Goal: Information Seeking & Learning: Learn about a topic

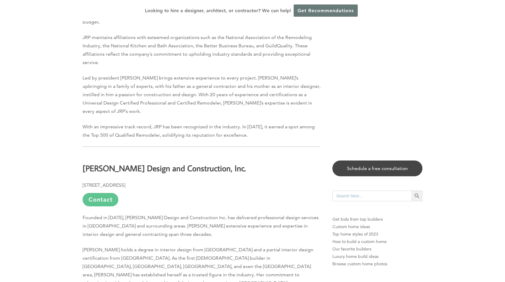
scroll to position [1116, 0]
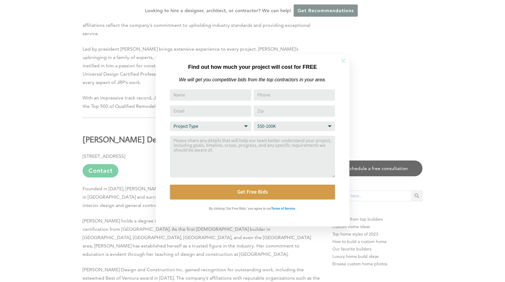
click at [345, 62] on icon at bounding box center [343, 61] width 7 height 7
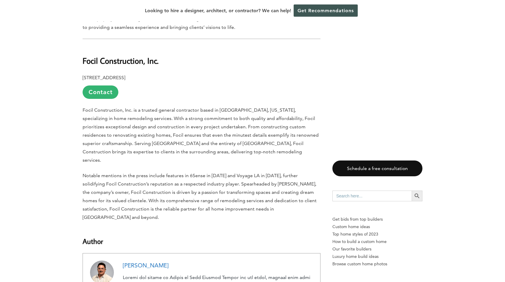
scroll to position [1533, 0]
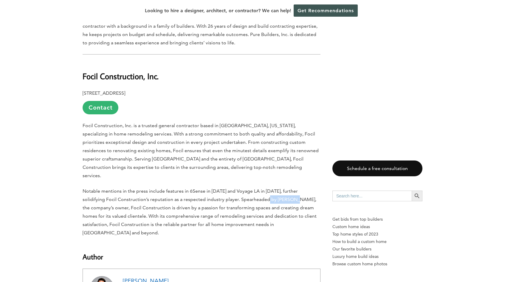
drag, startPoint x: 253, startPoint y: 147, endPoint x: 278, endPoint y: 148, distance: 25.4
click at [278, 188] on span "Notable mentions in the press include features in 6Sense in [DATE] and Voyage L…" at bounding box center [200, 211] width 234 height 47
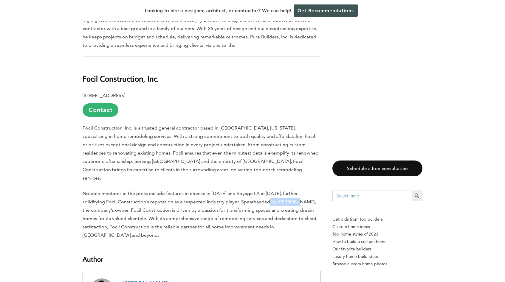
scroll to position [1536, 0]
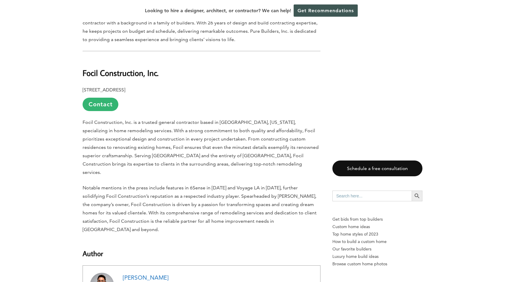
click at [156, 185] on span "Notable mentions in the press include features in 6Sense in [DATE] and Voyage L…" at bounding box center [200, 208] width 234 height 47
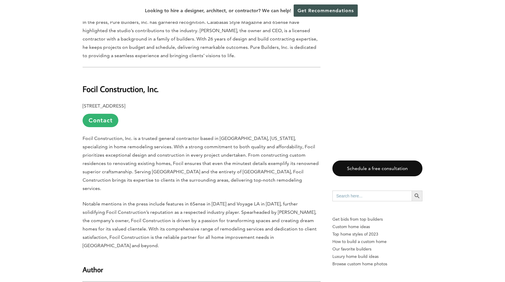
scroll to position [1509, 0]
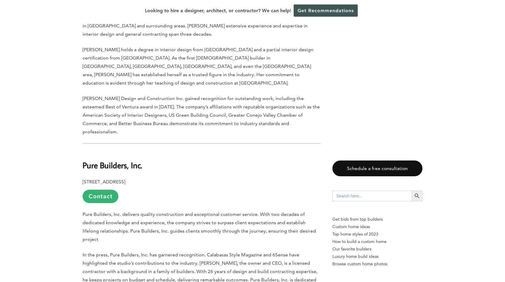
scroll to position [1274, 0]
